Goal: Task Accomplishment & Management: Manage account settings

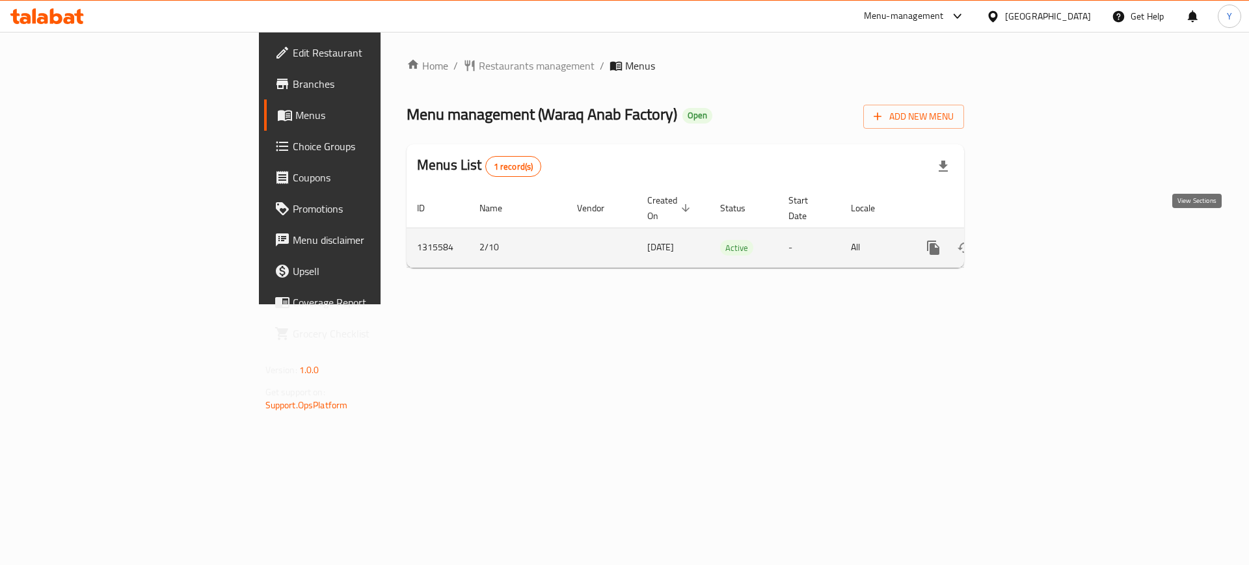
click at [1043, 232] on link "enhanced table" at bounding box center [1026, 247] width 31 height 31
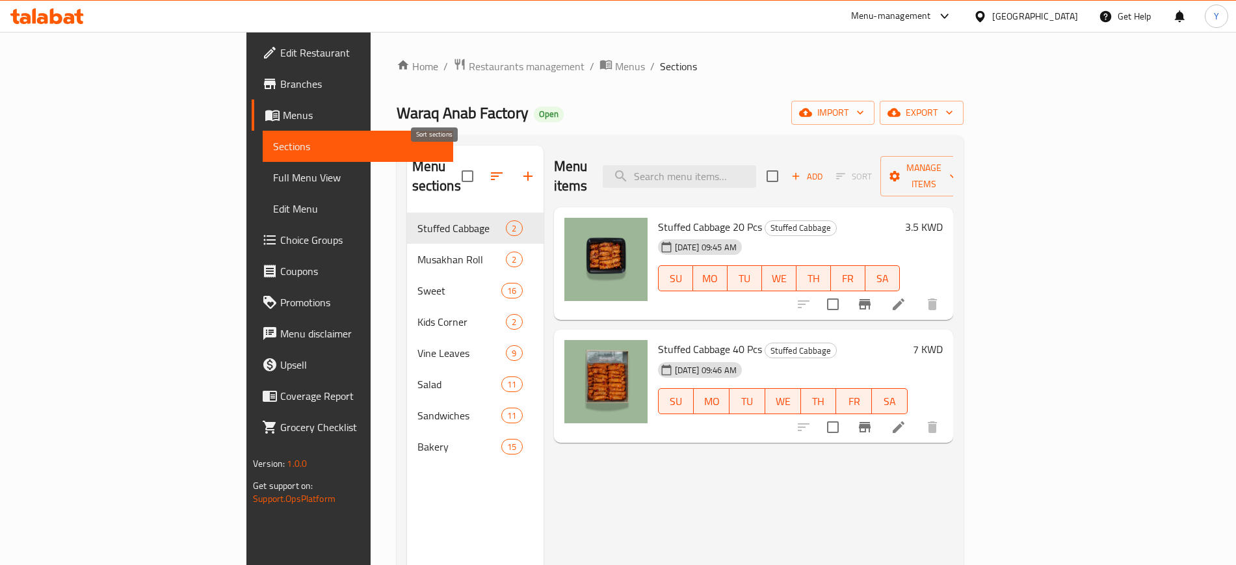
click at [481, 175] on button "button" at bounding box center [496, 176] width 31 height 31
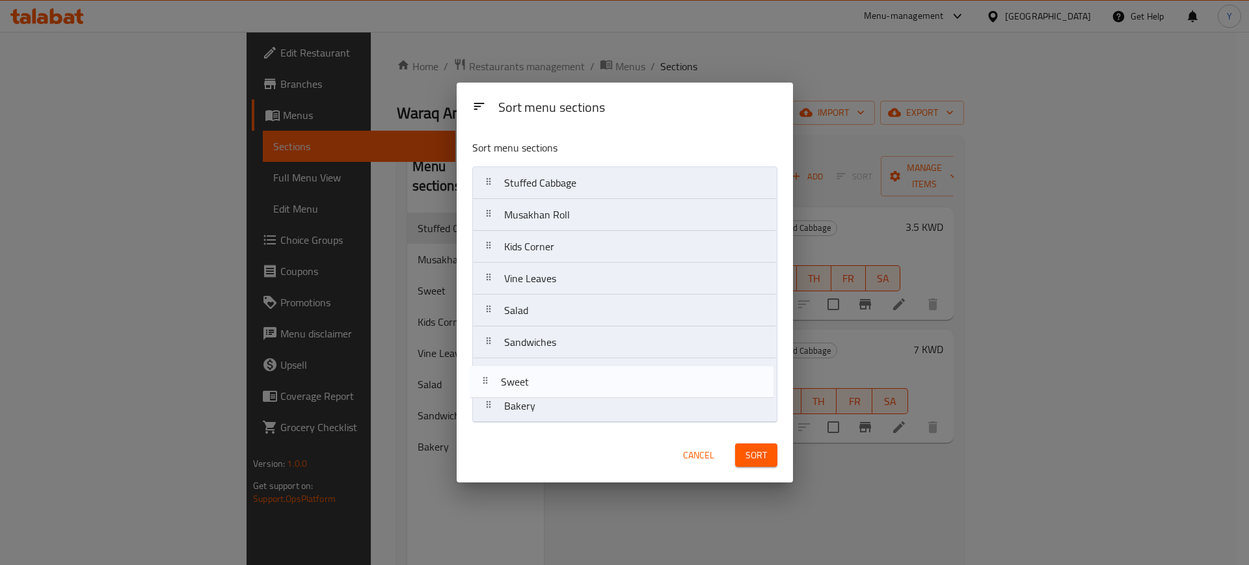
drag, startPoint x: 488, startPoint y: 249, endPoint x: 485, endPoint y: 388, distance: 139.2
click at [485, 388] on nav "Stuffed Cabbage Musakhan Roll Sweet Kids Corner Vine Leaves Salad Sandwiches Ba…" at bounding box center [624, 294] width 305 height 256
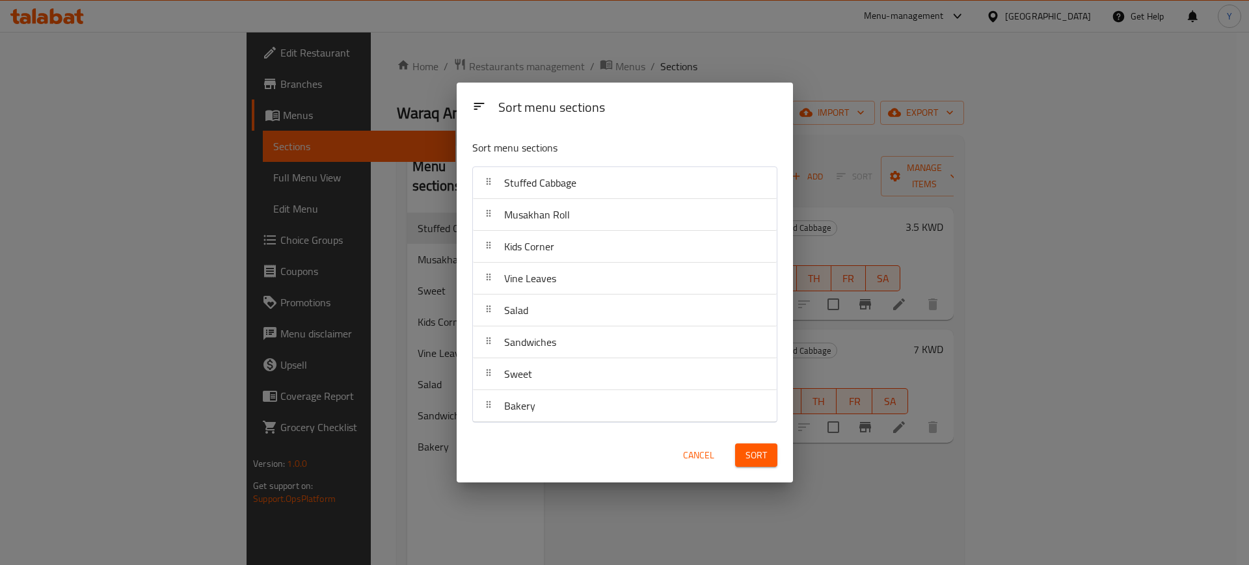
click at [760, 453] on span "Sort" at bounding box center [755, 455] width 21 height 16
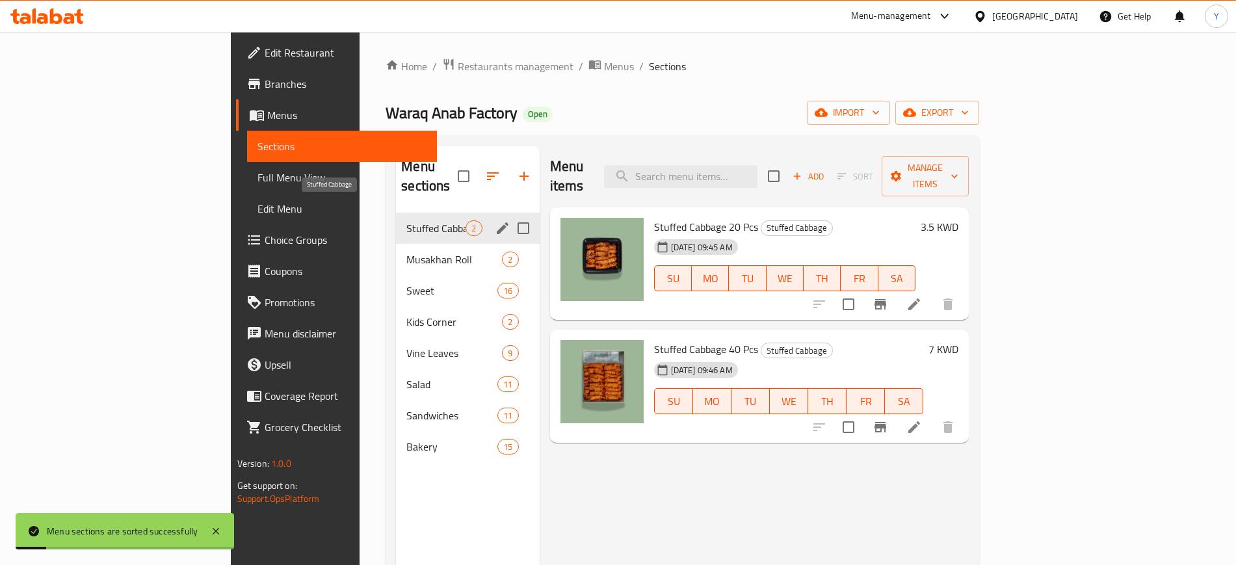
click at [406, 220] on span "Stuffed Cabbage" at bounding box center [435, 228] width 59 height 16
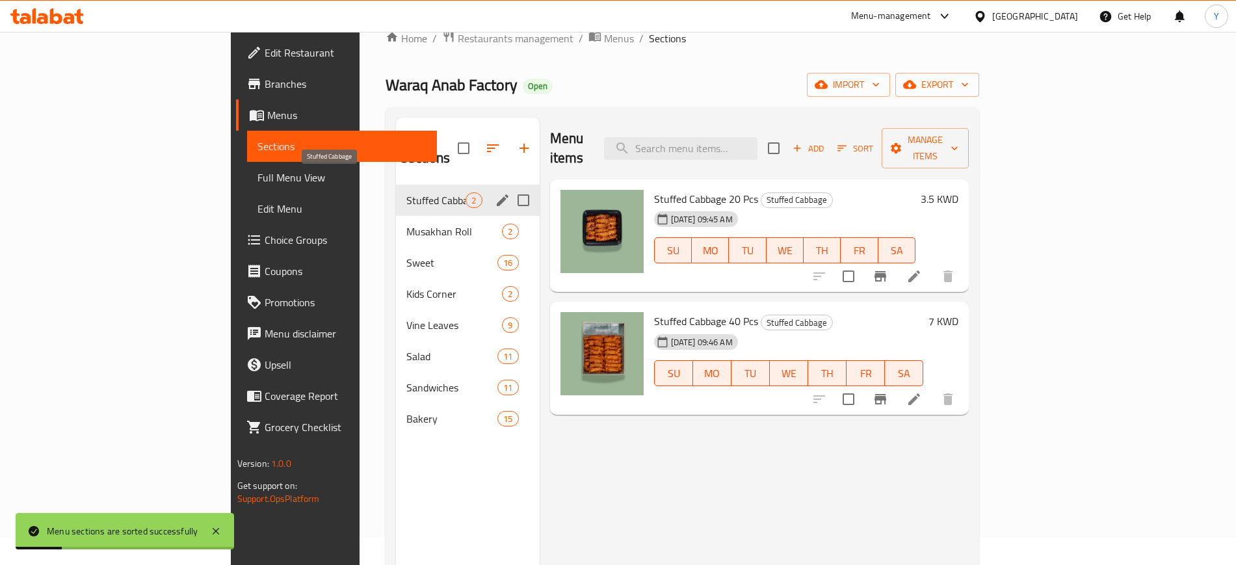
scroll to position [33, 0]
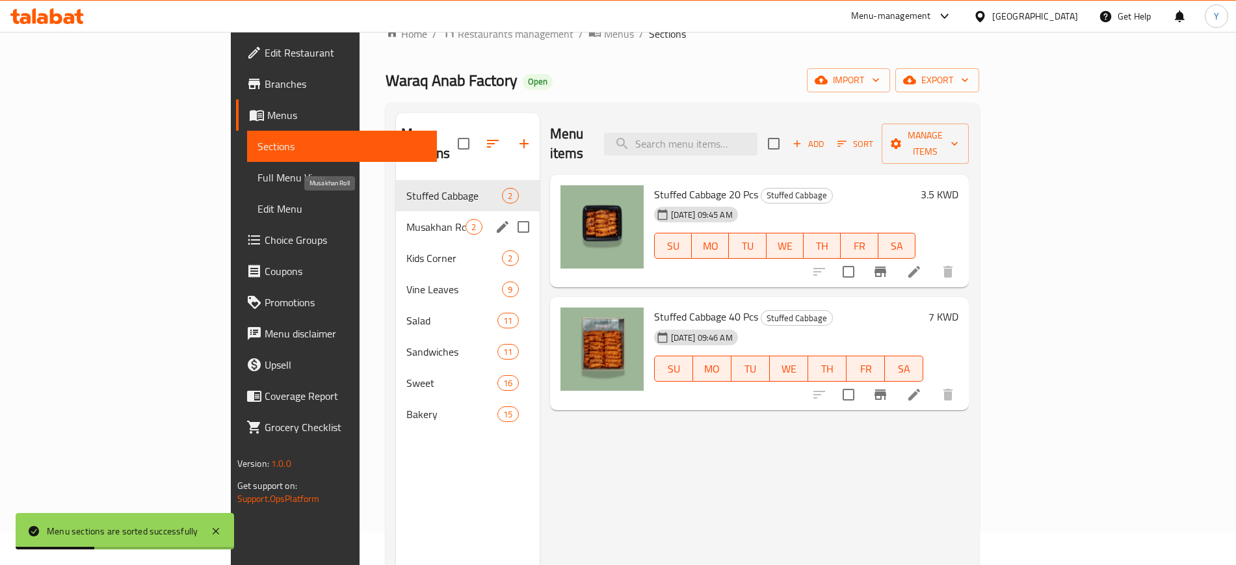
drag, startPoint x: 317, startPoint y: 209, endPoint x: 604, endPoint y: 53, distance: 325.6
click at [604, 53] on div "Home / Restaurants management / Menus / Sections Waraq [PERSON_NAME] Factory Op…" at bounding box center [683, 356] width 594 height 663
click at [406, 219] on span "Musakhan Roll" at bounding box center [435, 227] width 59 height 16
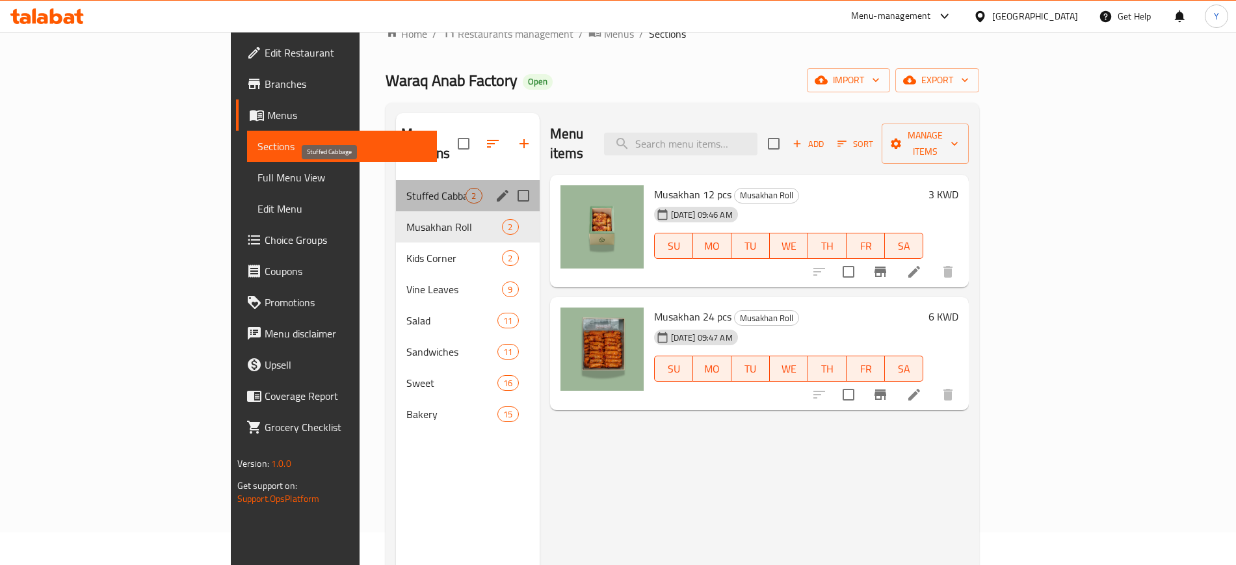
click at [406, 188] on span "Stuffed Cabbage" at bounding box center [435, 196] width 59 height 16
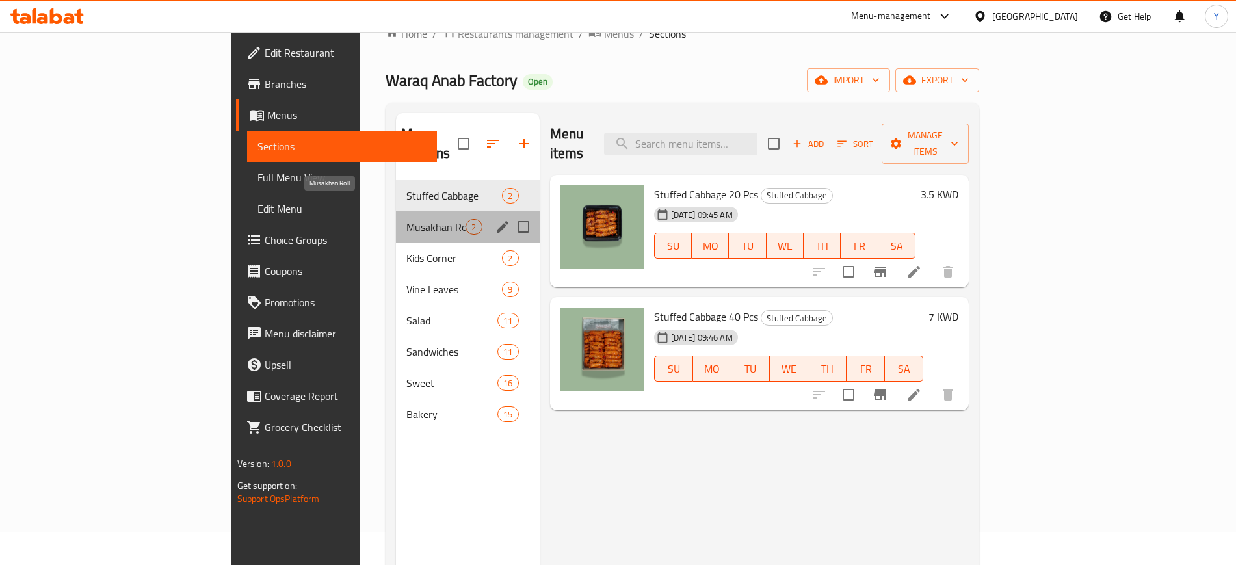
click at [406, 219] on span "Musakhan Roll" at bounding box center [435, 227] width 59 height 16
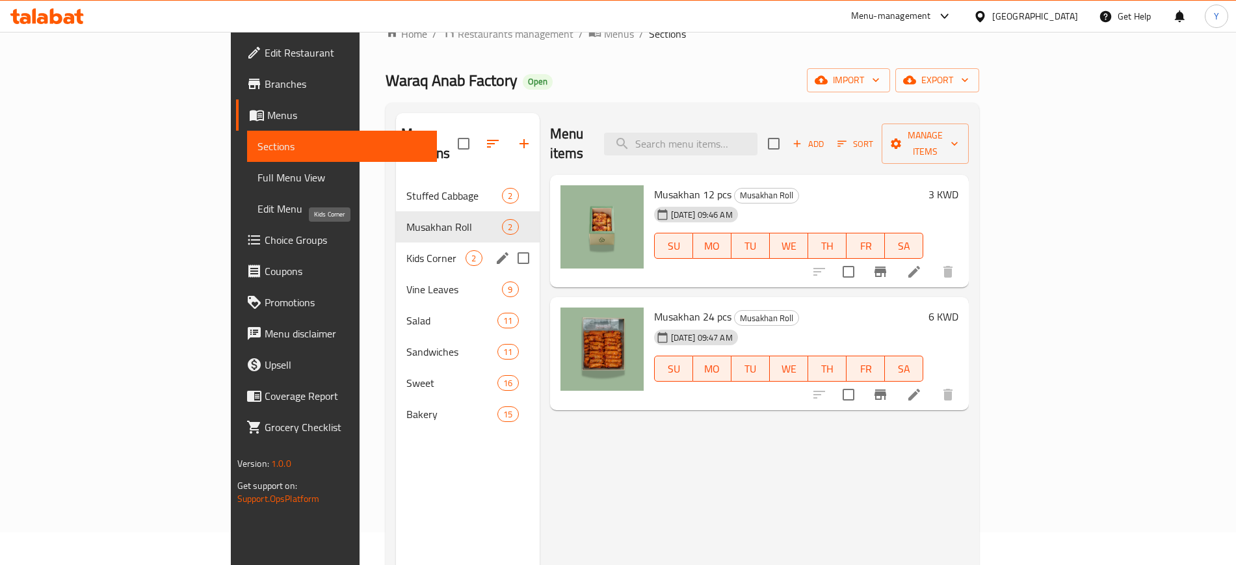
click at [406, 250] on span "Kids Corner" at bounding box center [435, 258] width 59 height 16
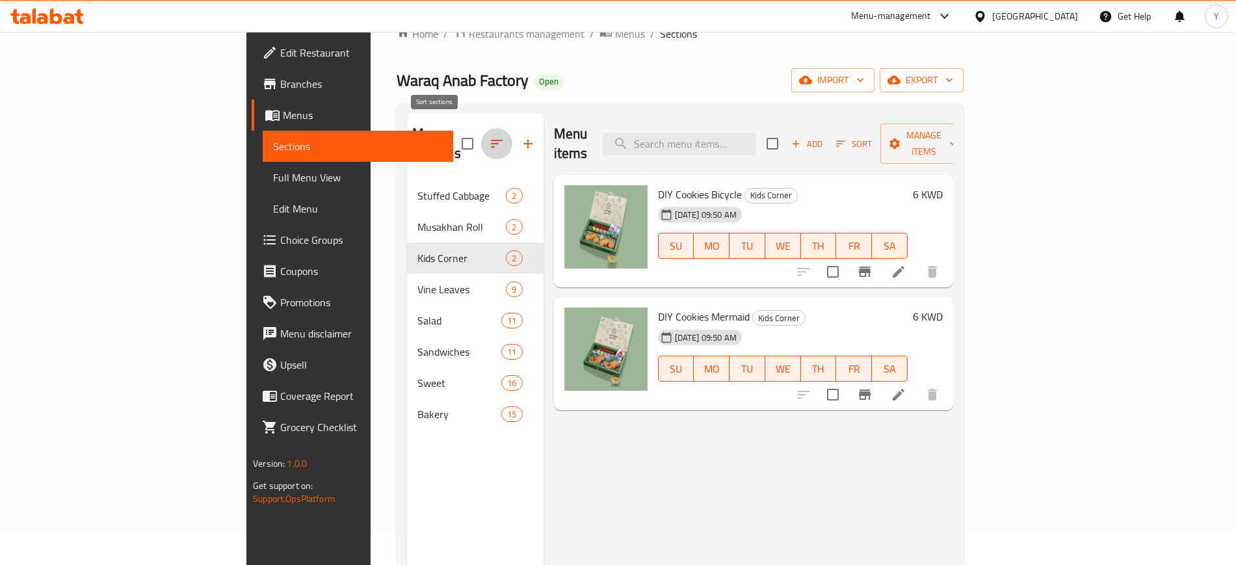
click at [481, 135] on button "button" at bounding box center [496, 143] width 31 height 31
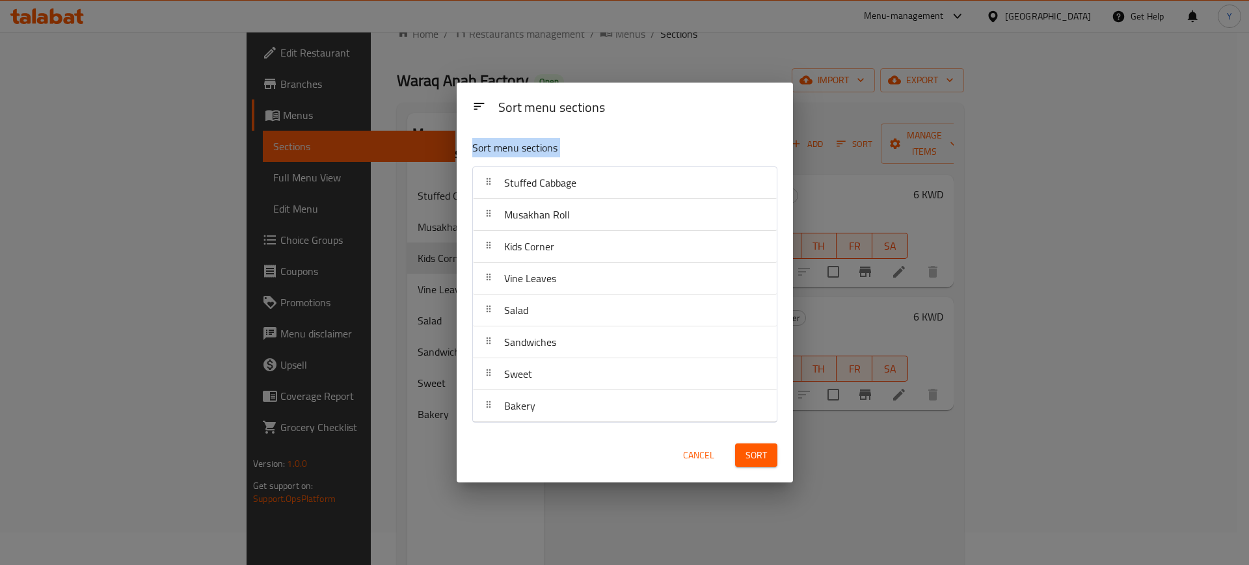
drag, startPoint x: 425, startPoint y: 135, endPoint x: 473, endPoint y: 359, distance: 228.7
click at [473, 359] on div "Sort menu sections Sort menu sections Stuffed Cabbage Musakhan Roll Kids Corner…" at bounding box center [624, 282] width 1249 height 565
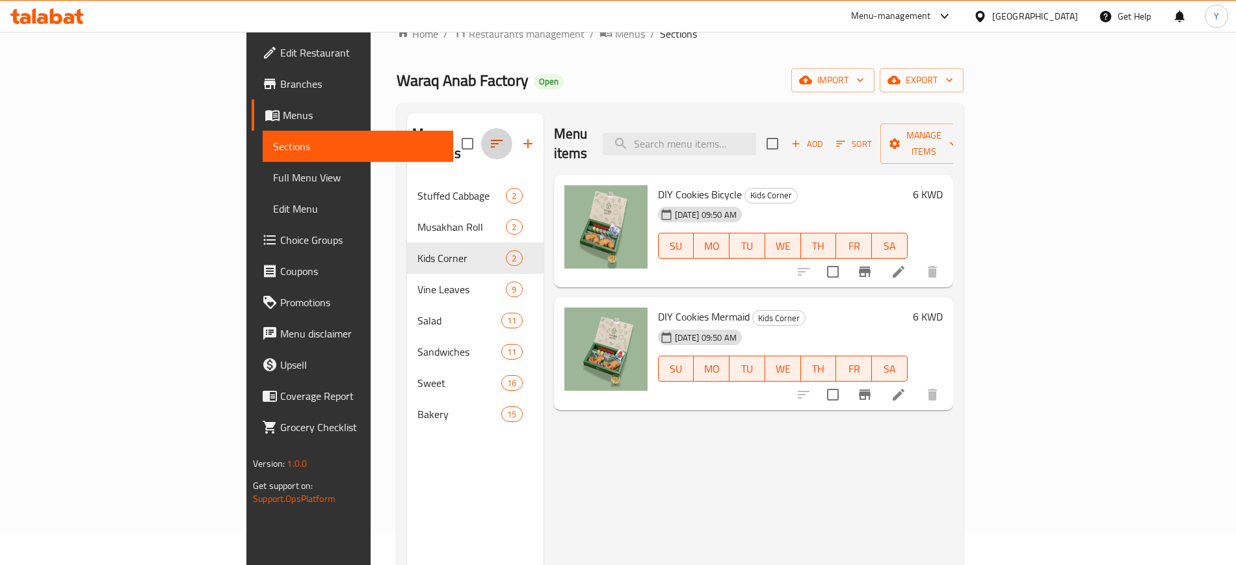
click at [491, 140] on icon "button" at bounding box center [497, 144] width 12 height 8
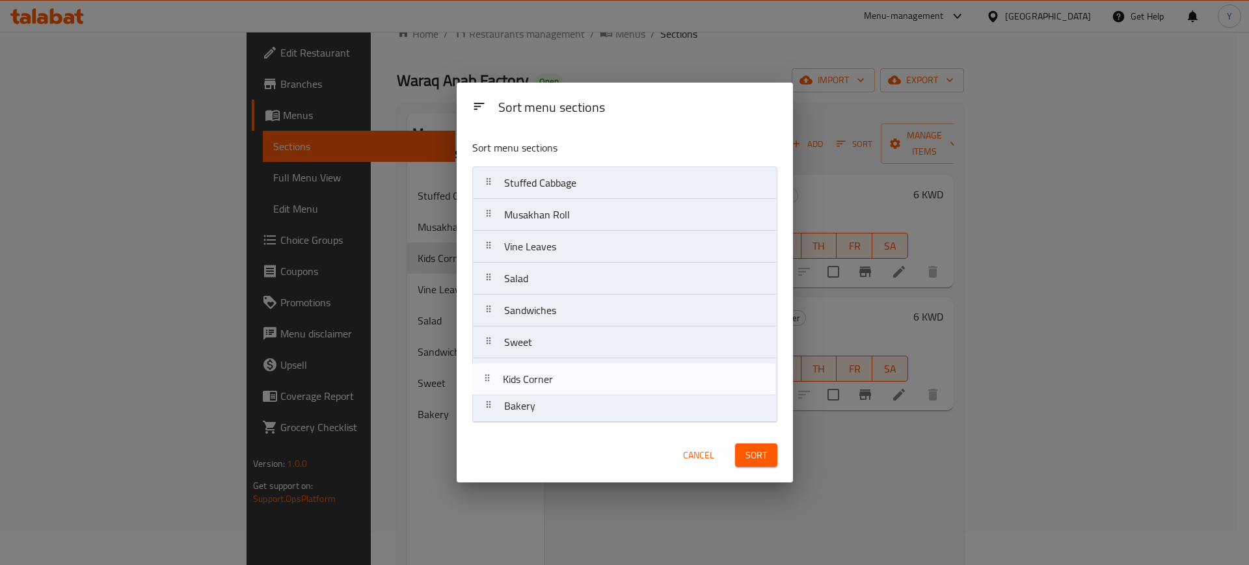
drag, startPoint x: 488, startPoint y: 244, endPoint x: 486, endPoint y: 384, distance: 139.8
click at [486, 384] on nav "Stuffed Cabbage Musakhan Roll Kids Corner Vine Leaves Salad Sandwiches Sweet Ba…" at bounding box center [624, 294] width 305 height 256
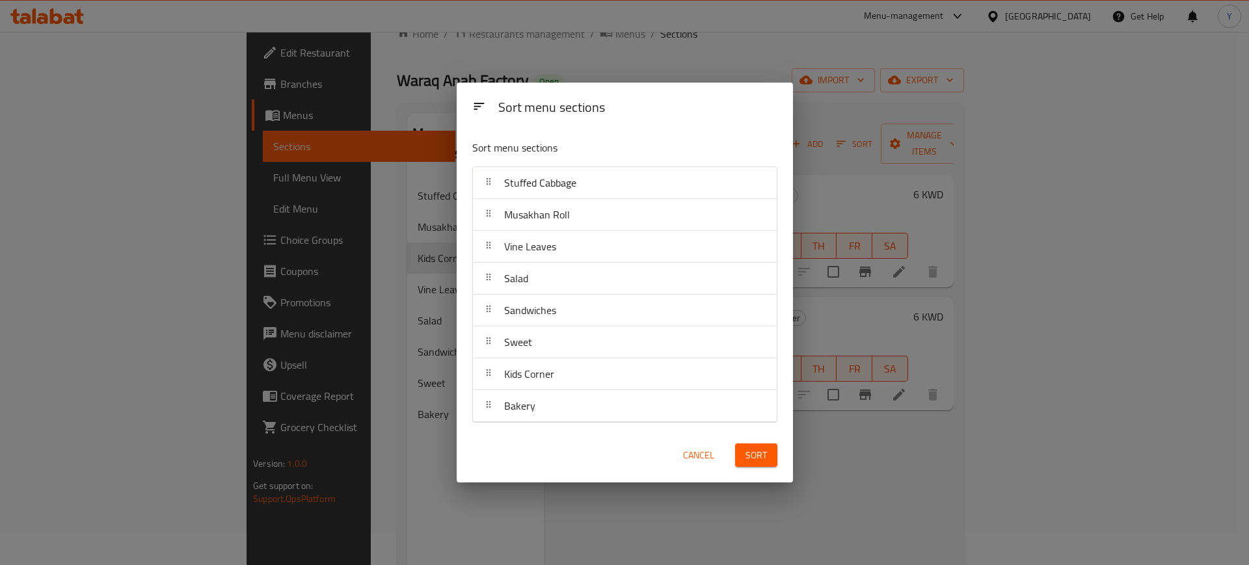
click at [759, 458] on span "Sort" at bounding box center [755, 455] width 21 height 16
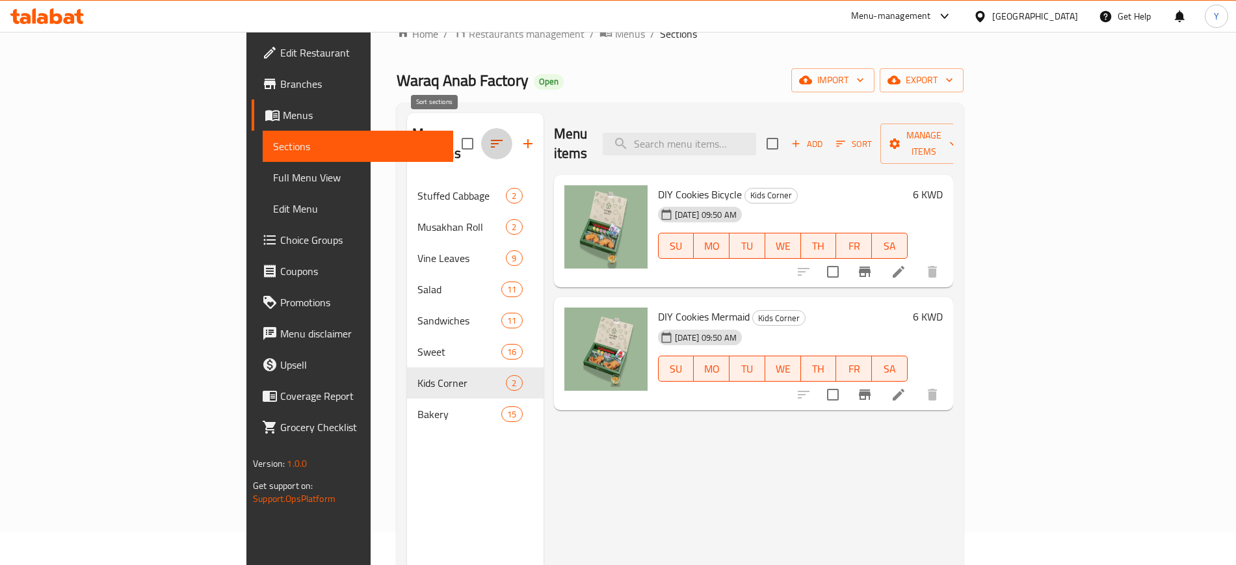
click at [481, 144] on button "button" at bounding box center [496, 143] width 31 height 31
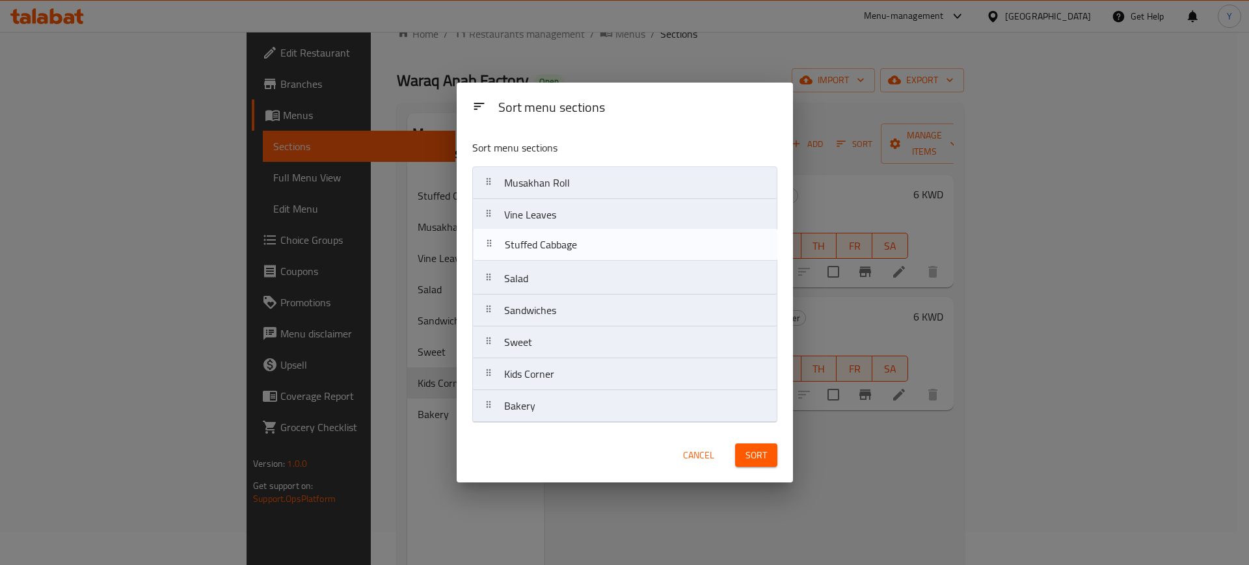
drag, startPoint x: 486, startPoint y: 176, endPoint x: 486, endPoint y: 247, distance: 70.9
click at [486, 247] on nav "Stuffed Cabbage Musakhan Roll Vine Leaves Salad Sandwiches Sweet Kids Corner Ba…" at bounding box center [624, 294] width 305 height 256
drag, startPoint x: 485, startPoint y: 185, endPoint x: 483, endPoint y: 257, distance: 72.2
click at [483, 257] on nav "Musakhan Roll Vine Leaves Stuffed Cabbage Salad Sandwiches Sweet Kids Corner Ba…" at bounding box center [624, 294] width 305 height 256
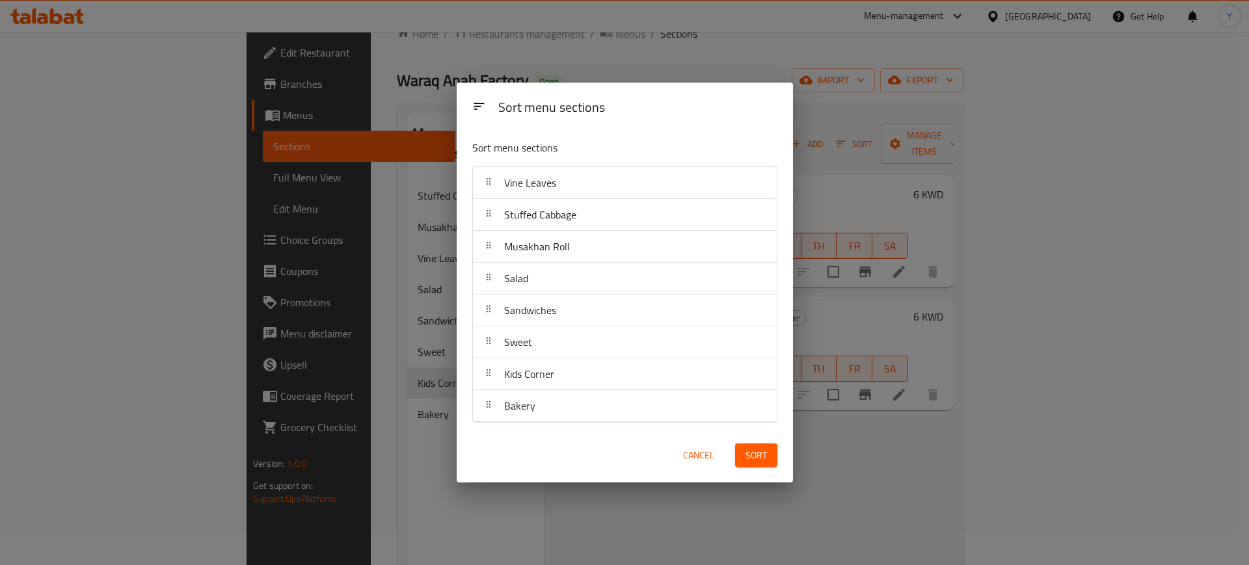
click at [758, 458] on span "Sort" at bounding box center [755, 455] width 21 height 16
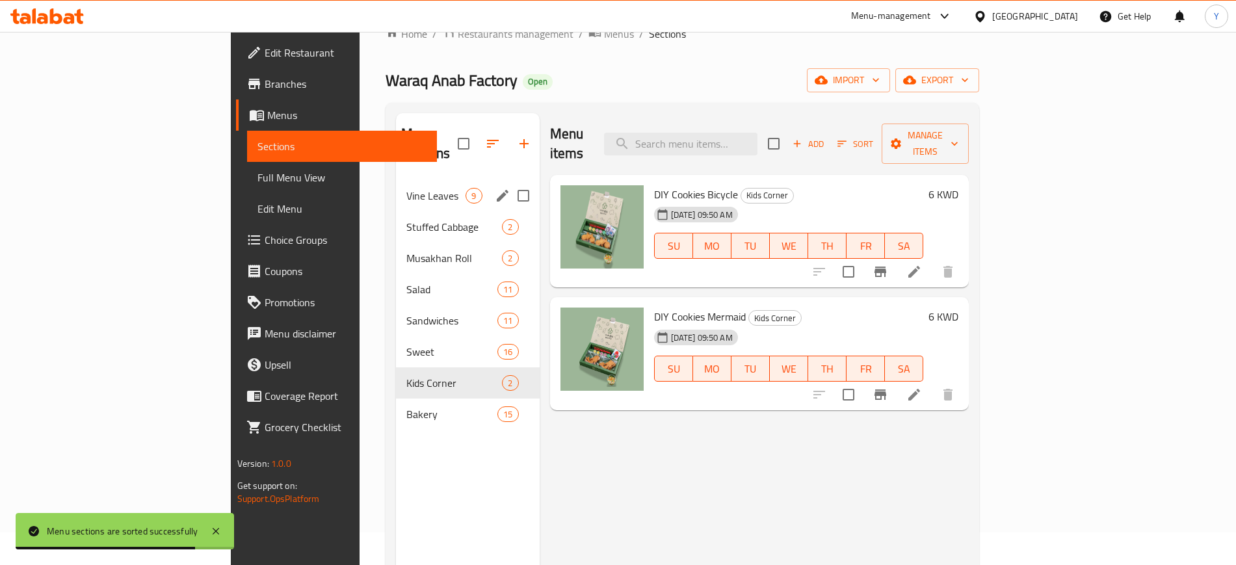
click at [406, 188] on span "Vine Leaves" at bounding box center [435, 196] width 59 height 16
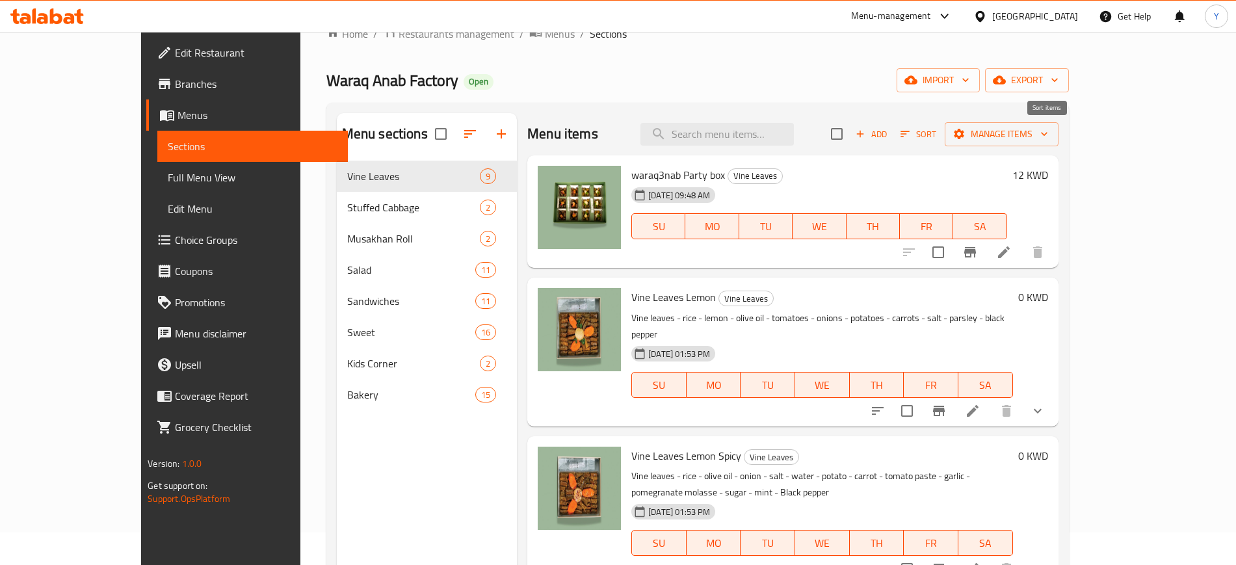
click at [911, 136] on icon "button" at bounding box center [905, 134] width 12 height 12
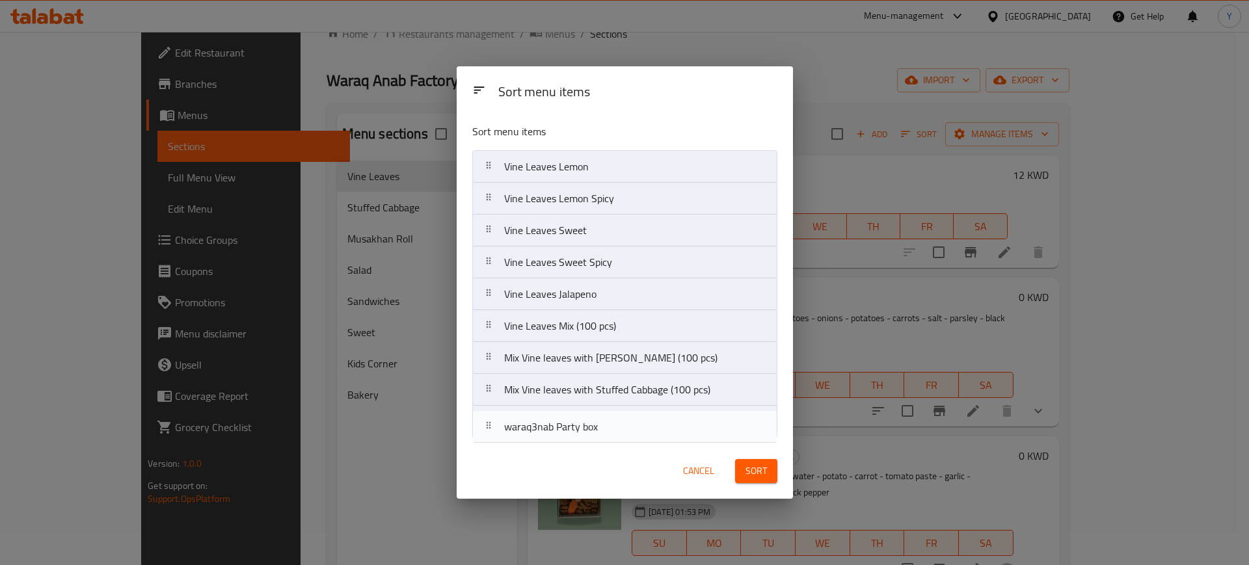
drag, startPoint x: 484, startPoint y: 165, endPoint x: 484, endPoint y: 430, distance: 265.3
click at [484, 430] on nav "waraq3nab Party box Vine Leaves Lemon Vine Leaves Lemon Spicy Vine Leaves Sweet…" at bounding box center [624, 294] width 305 height 288
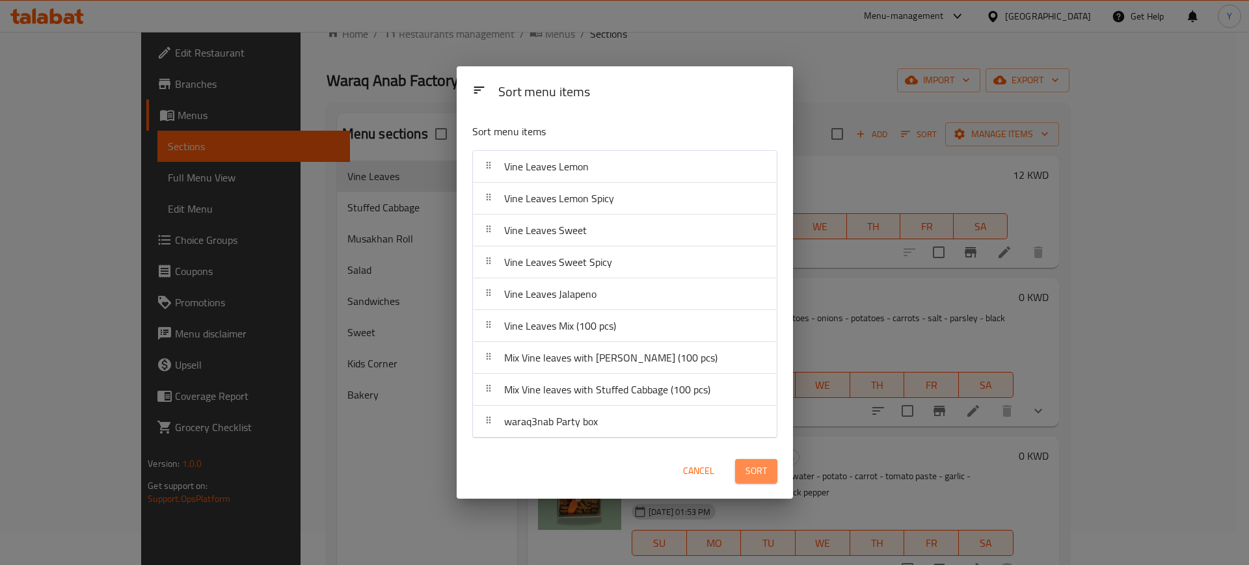
click at [756, 479] on span "Sort" at bounding box center [755, 471] width 21 height 16
